Goal: Transaction & Acquisition: Purchase product/service

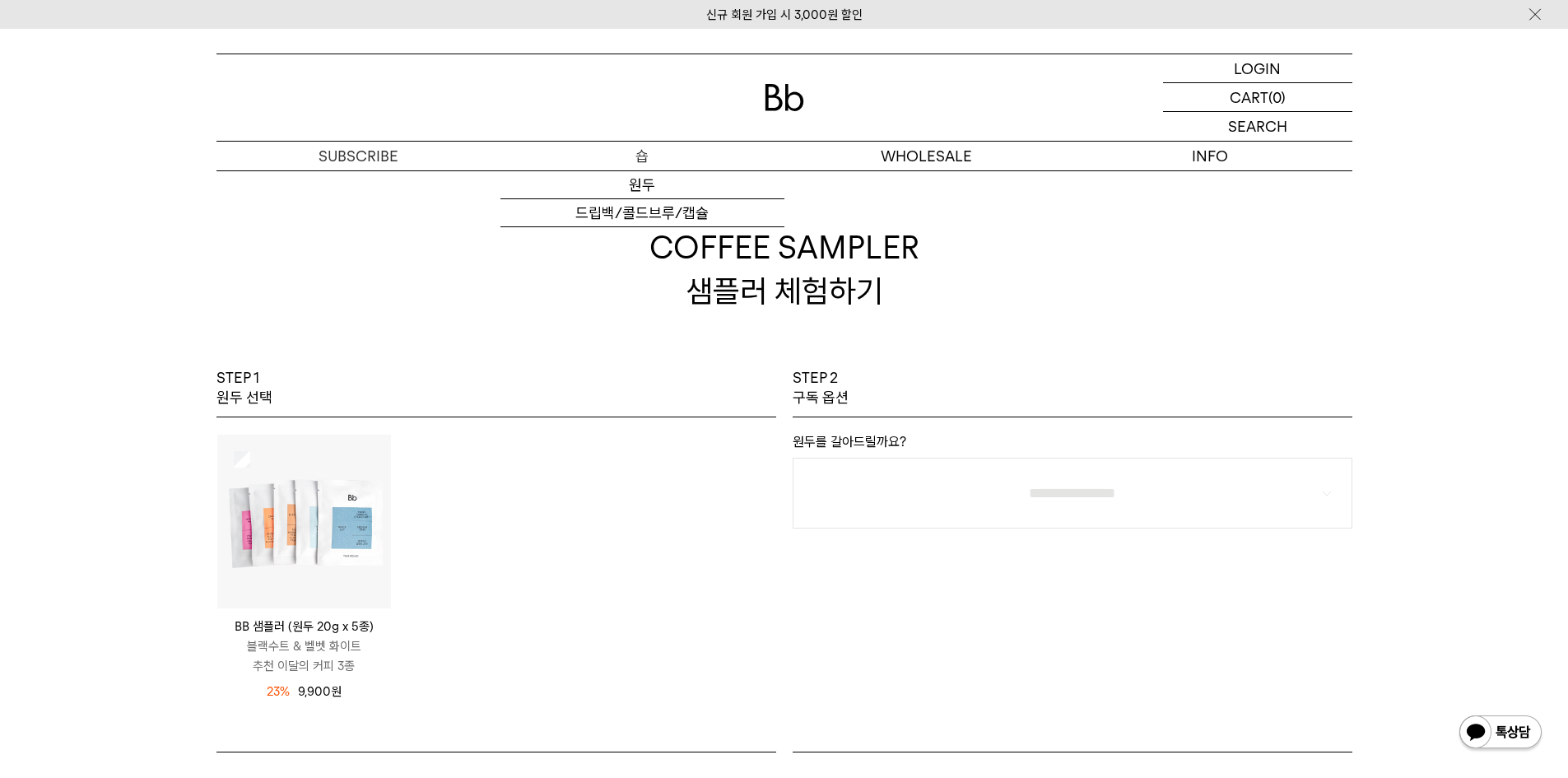
click at [652, 149] on p "숍" at bounding box center [642, 156] width 284 height 29
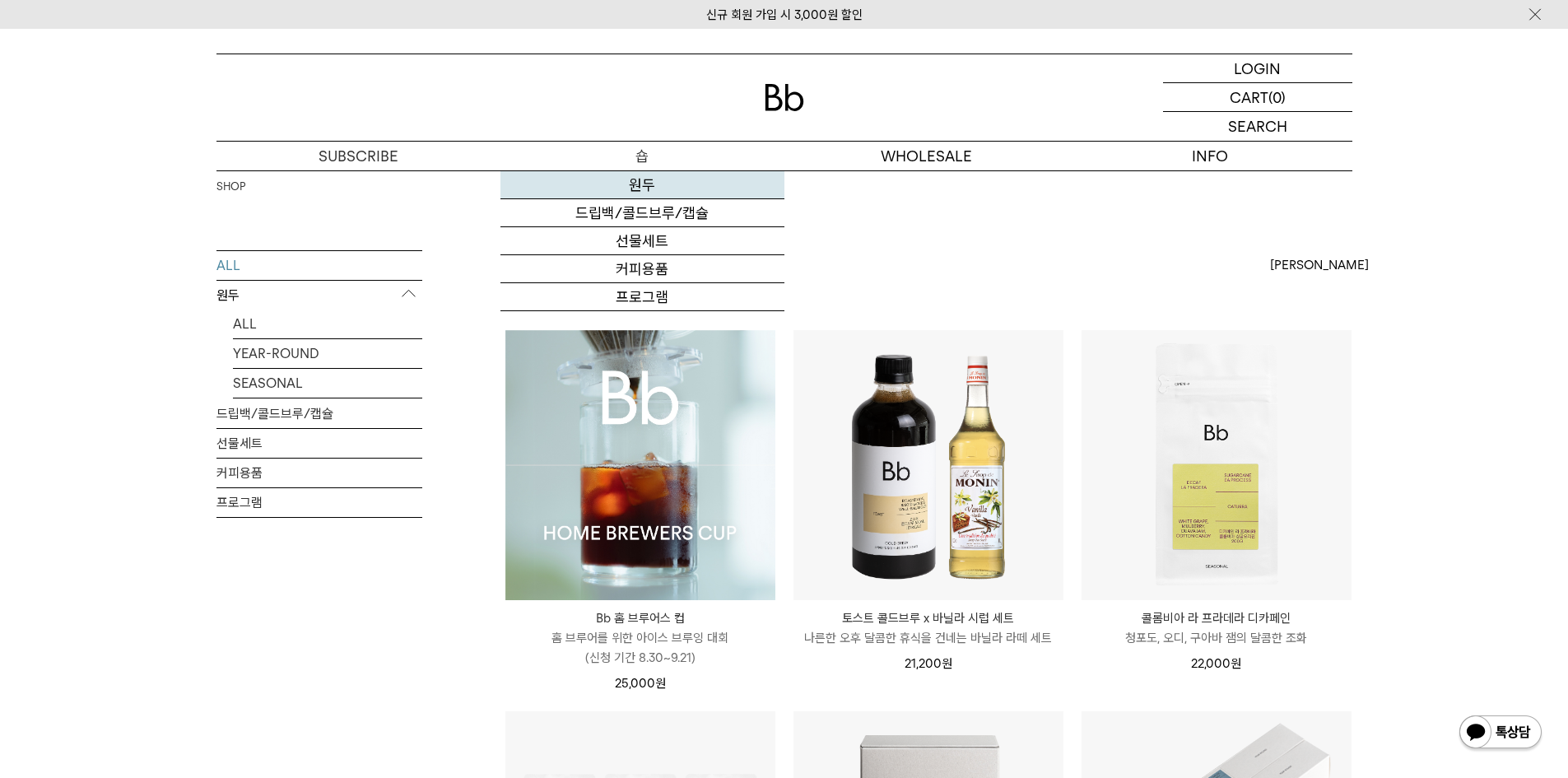
click at [644, 187] on link "원두" at bounding box center [642, 185] width 284 height 28
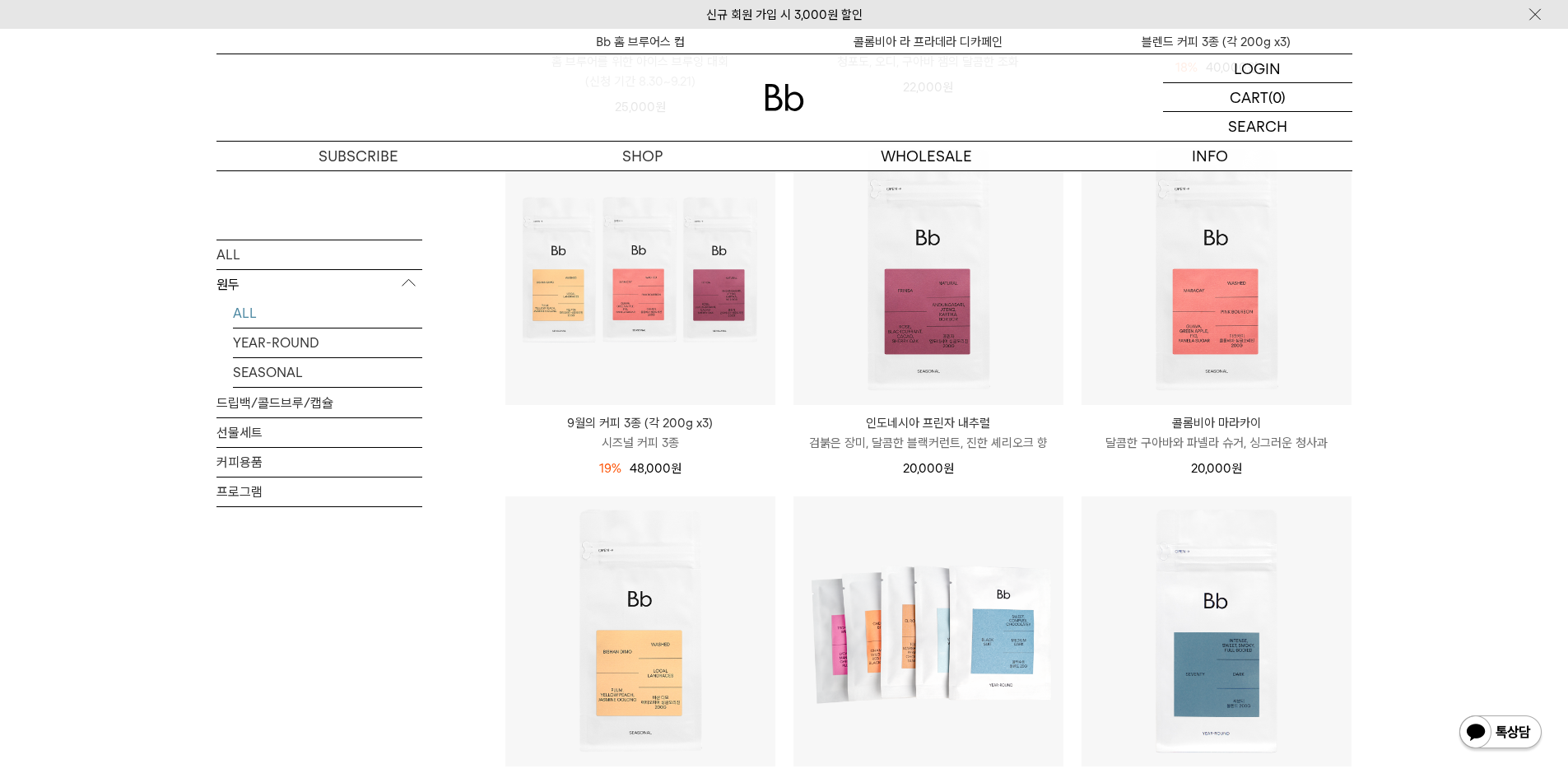
scroll to position [824, 0]
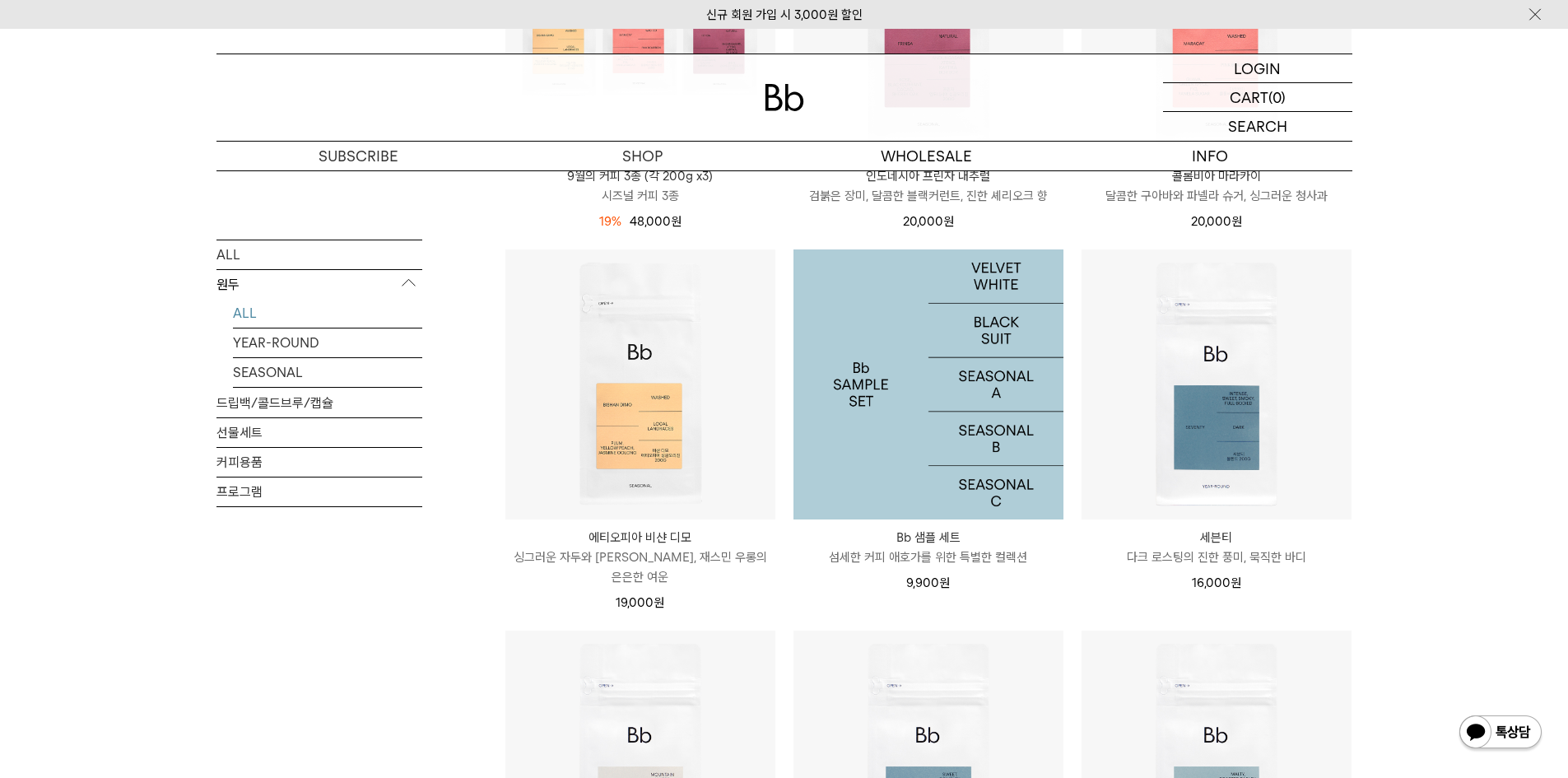
click at [944, 389] on img at bounding box center [929, 385] width 270 height 271
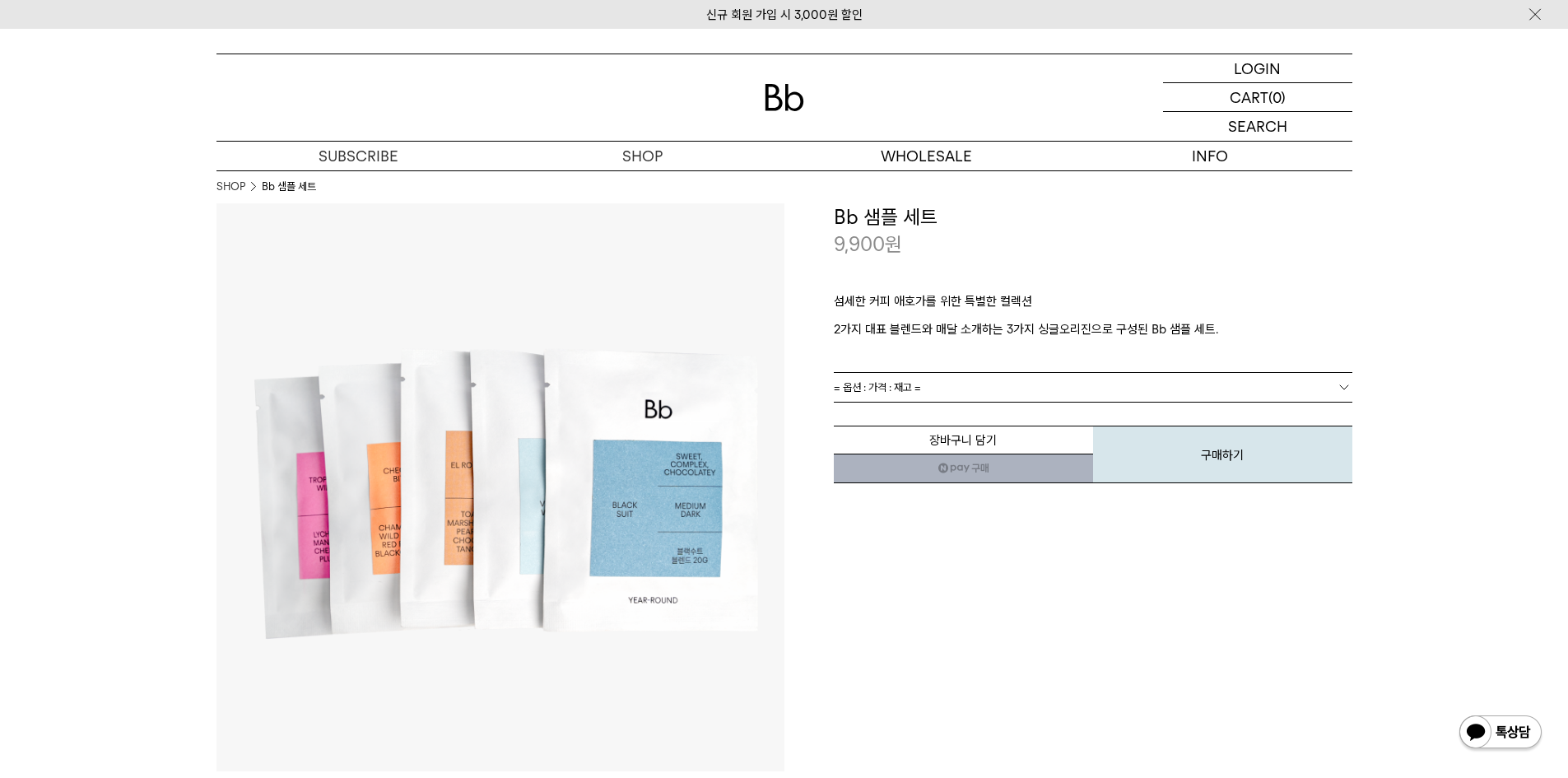
click at [894, 389] on span "= 옵션 : 가격 : 재고 =" at bounding box center [878, 388] width 88 height 29
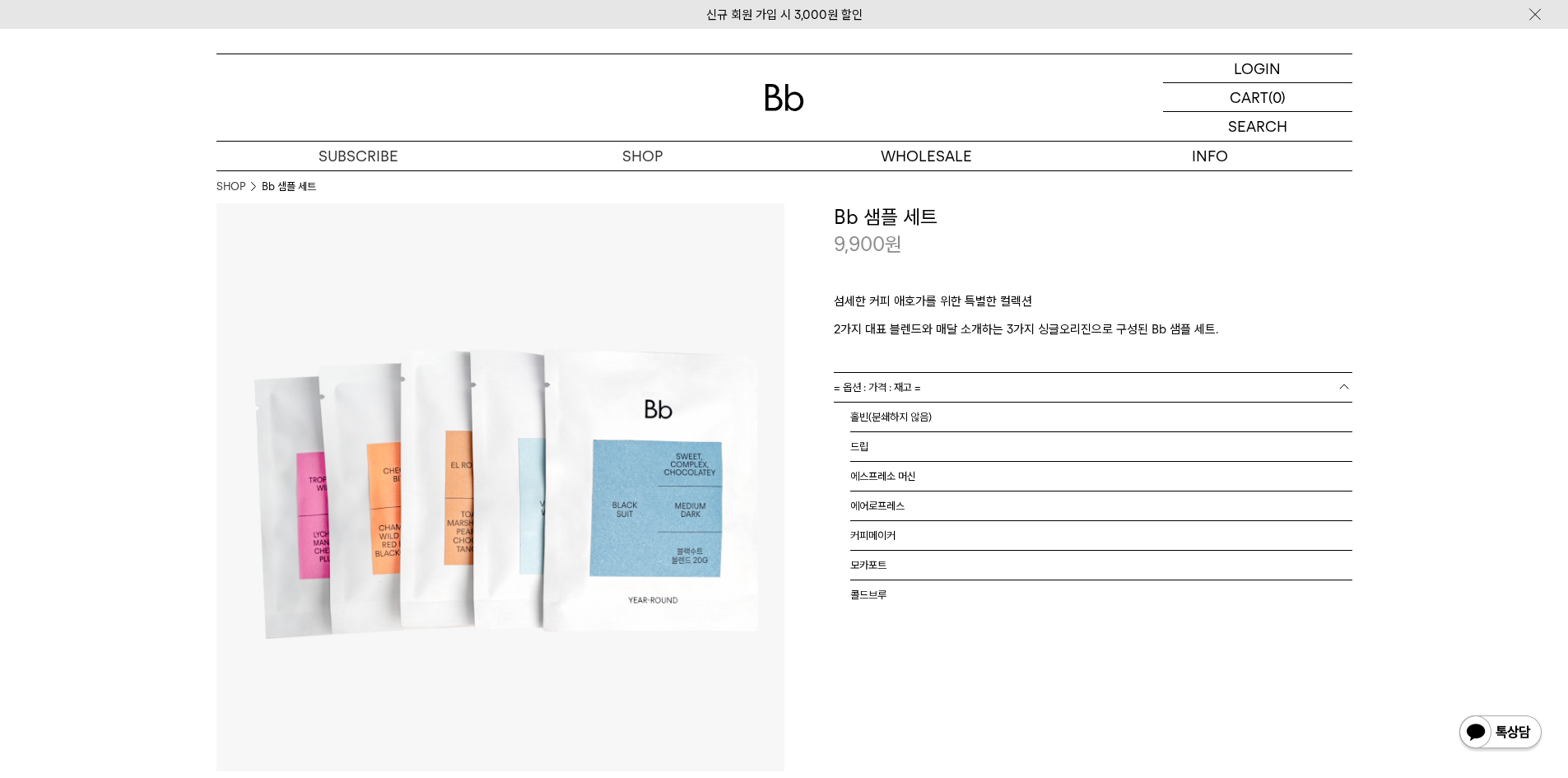
drag, startPoint x: 902, startPoint y: 321, endPoint x: 896, endPoint y: 336, distance: 16.2
click at [902, 321] on p "2가지 대표 블렌드와 매달 소개하는 3가지 싱글오리진으로 구성된 Bb 샘플 세트." at bounding box center [1094, 330] width 519 height 20
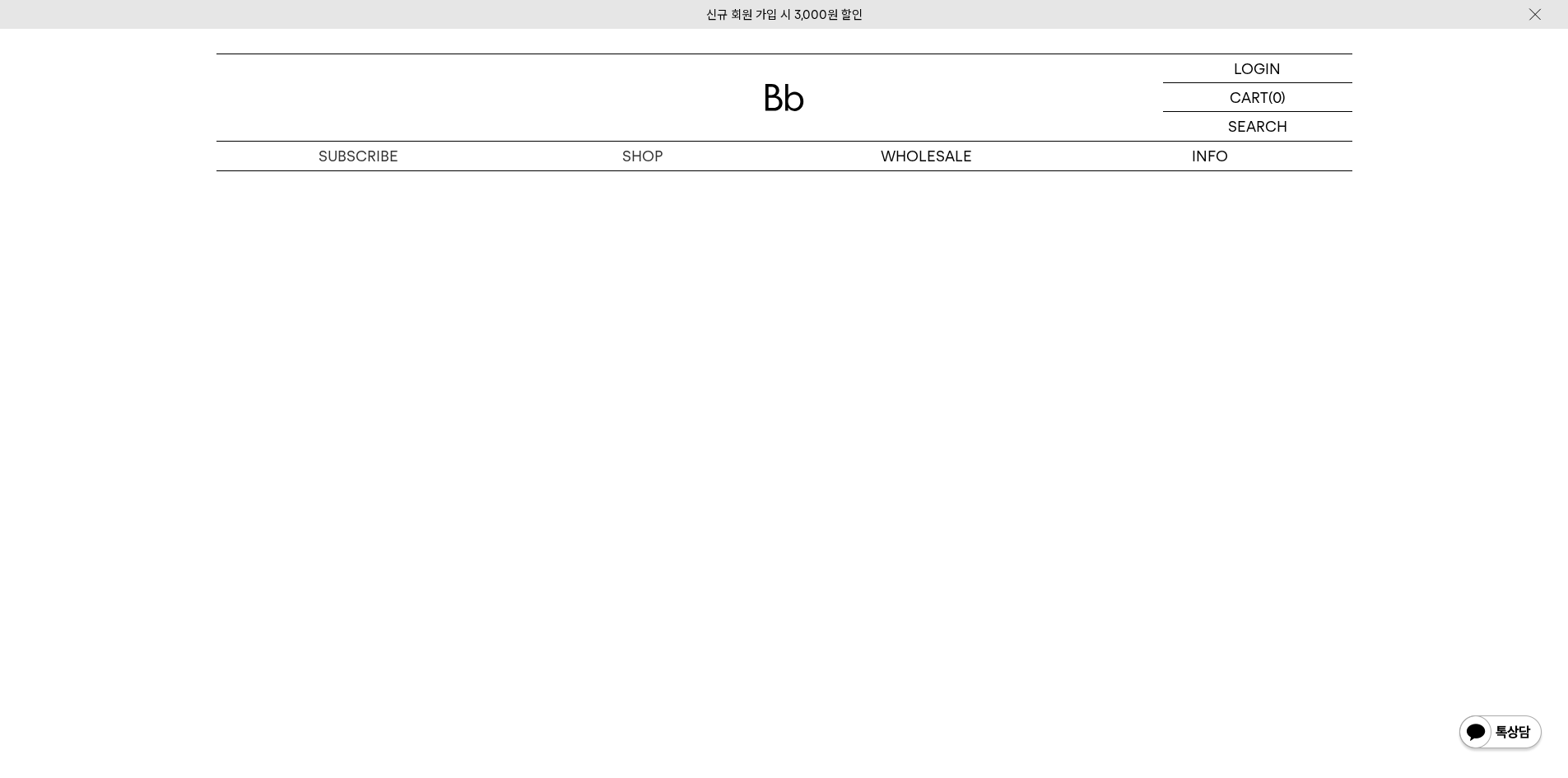
scroll to position [2636, 0]
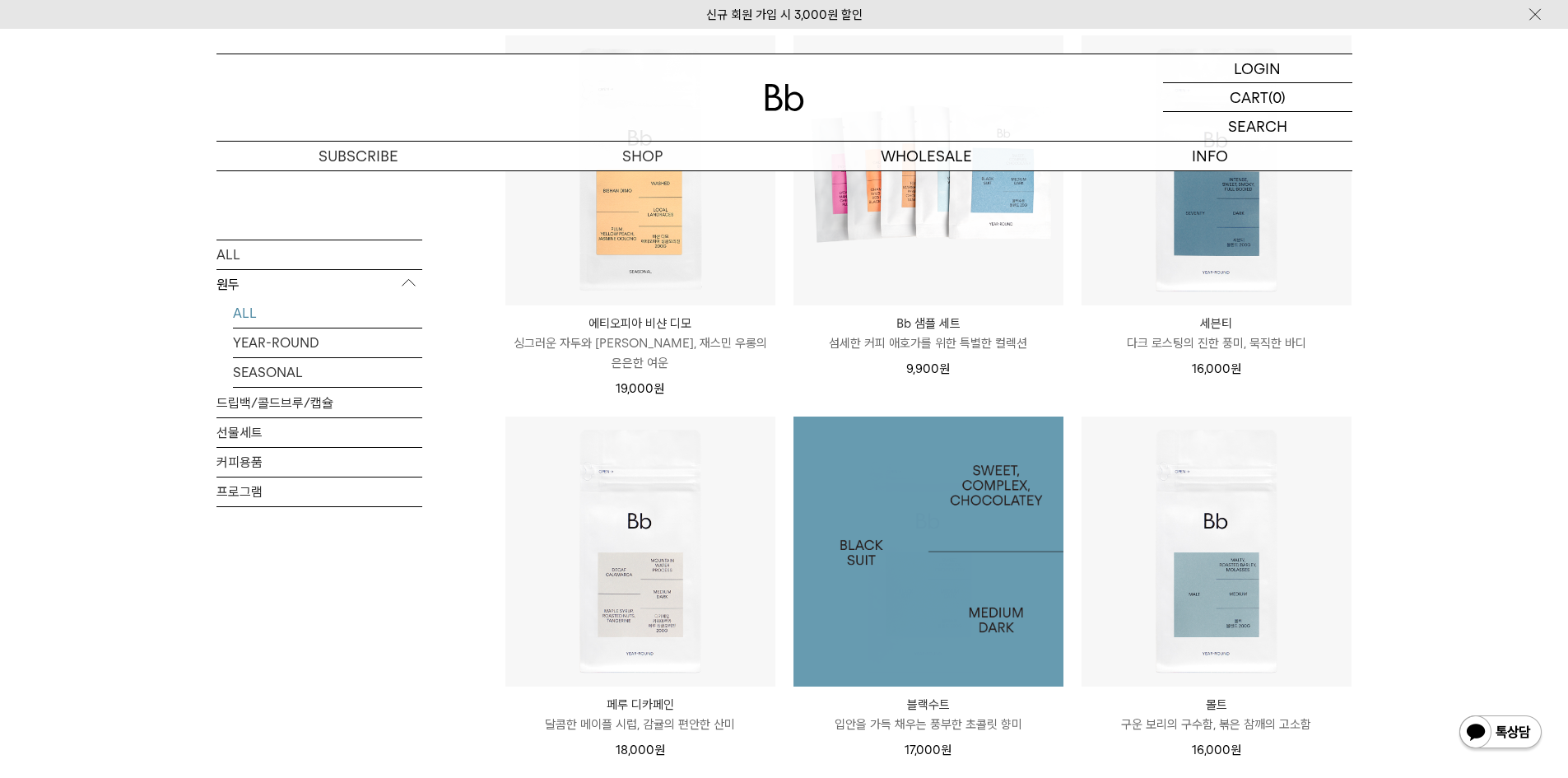
scroll to position [869, 0]
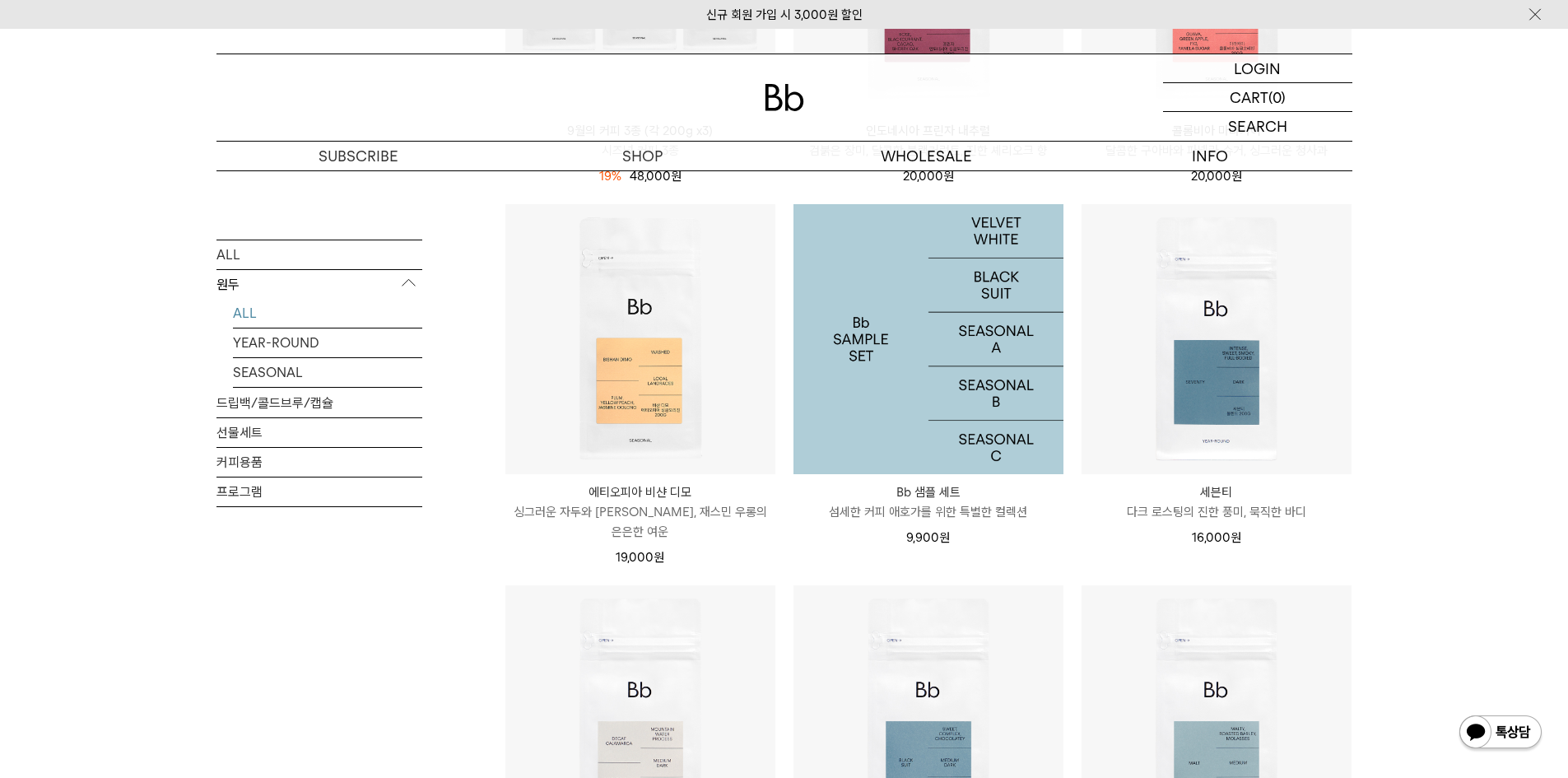
click at [985, 345] on img at bounding box center [929, 339] width 270 height 271
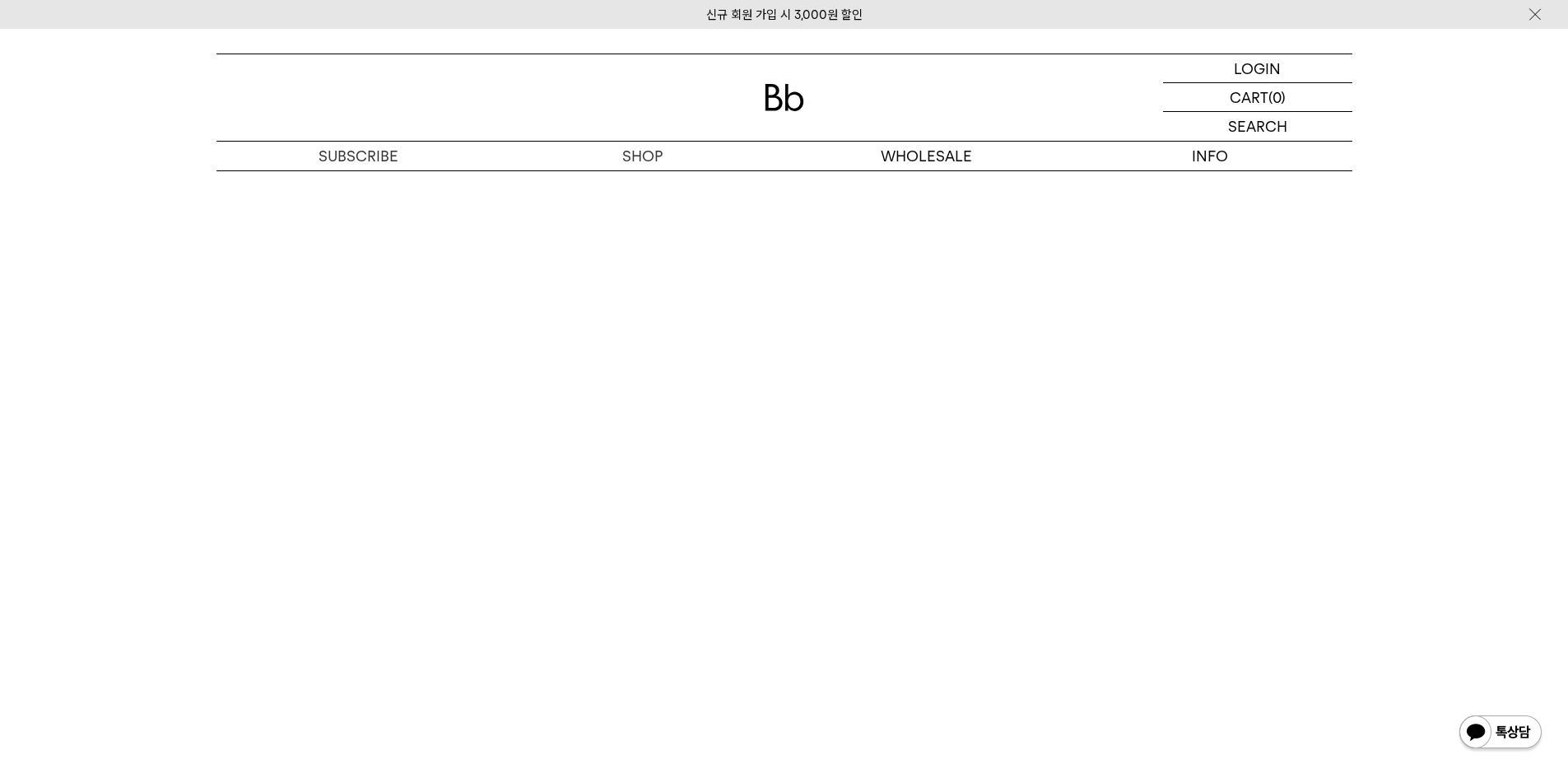
scroll to position [3377, 0]
